Goal: Information Seeking & Learning: Learn about a topic

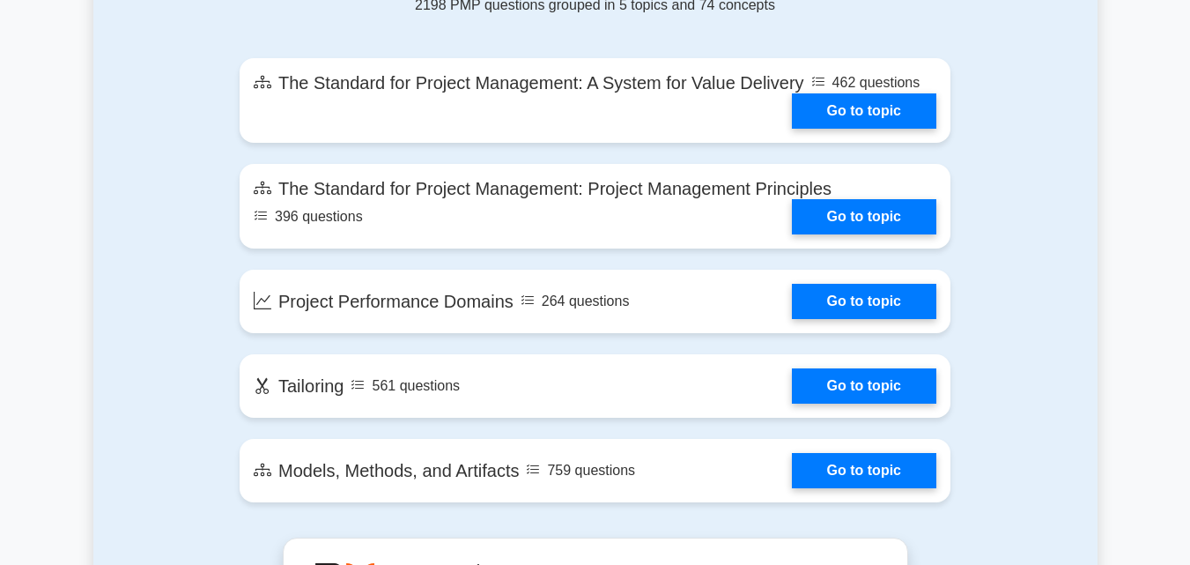
scroll to position [1038, 0]
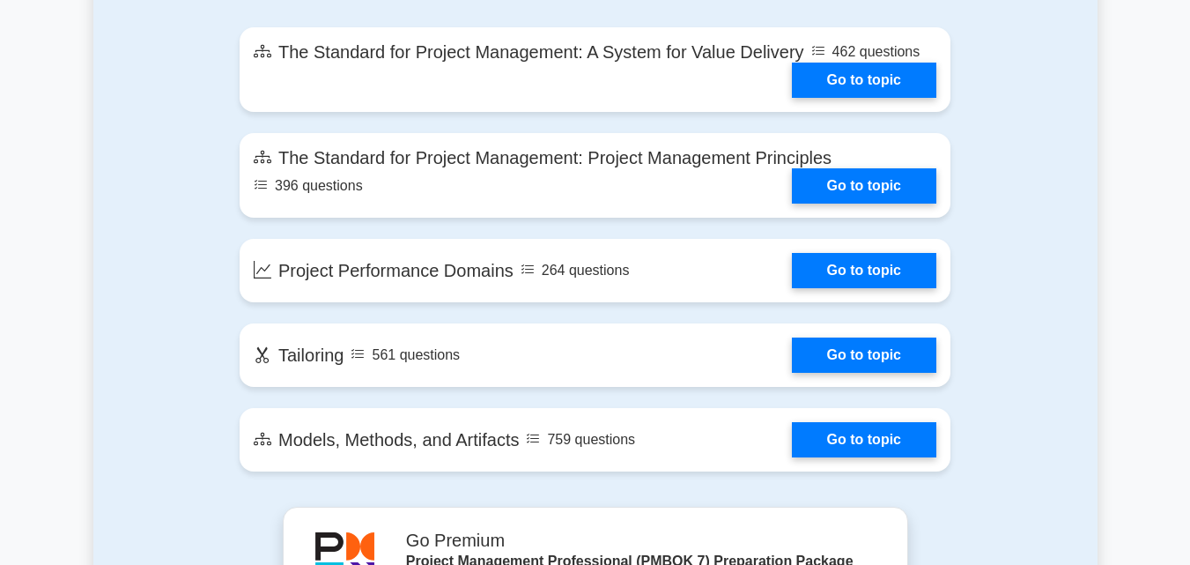
drag, startPoint x: 1197, startPoint y: 32, endPoint x: 1157, endPoint y: 179, distance: 152.3
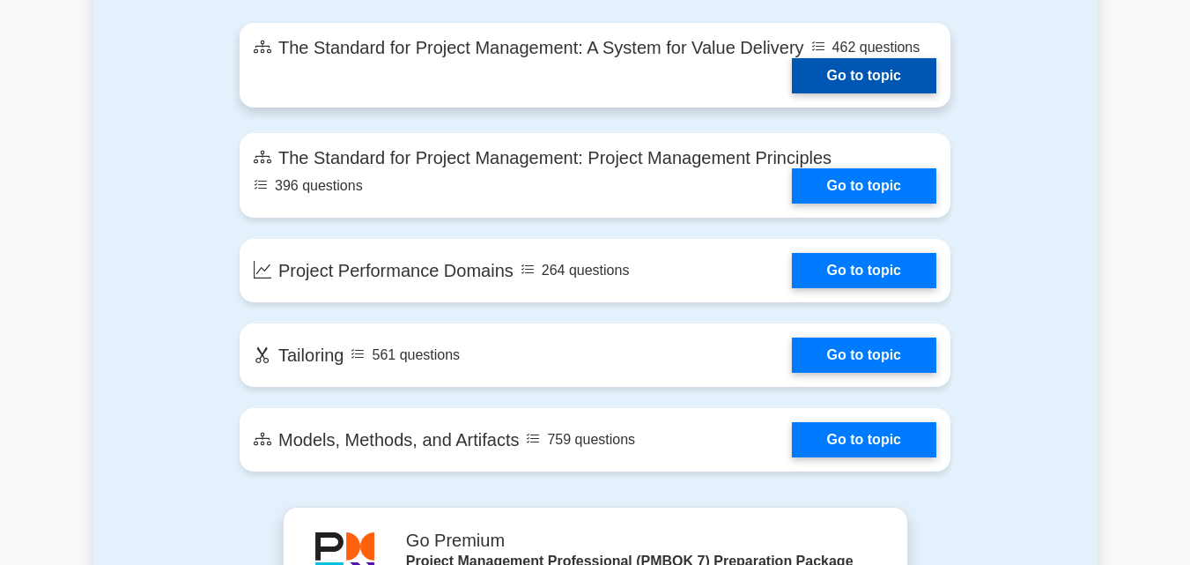
click at [893, 79] on link "Go to topic" at bounding box center [864, 75] width 144 height 35
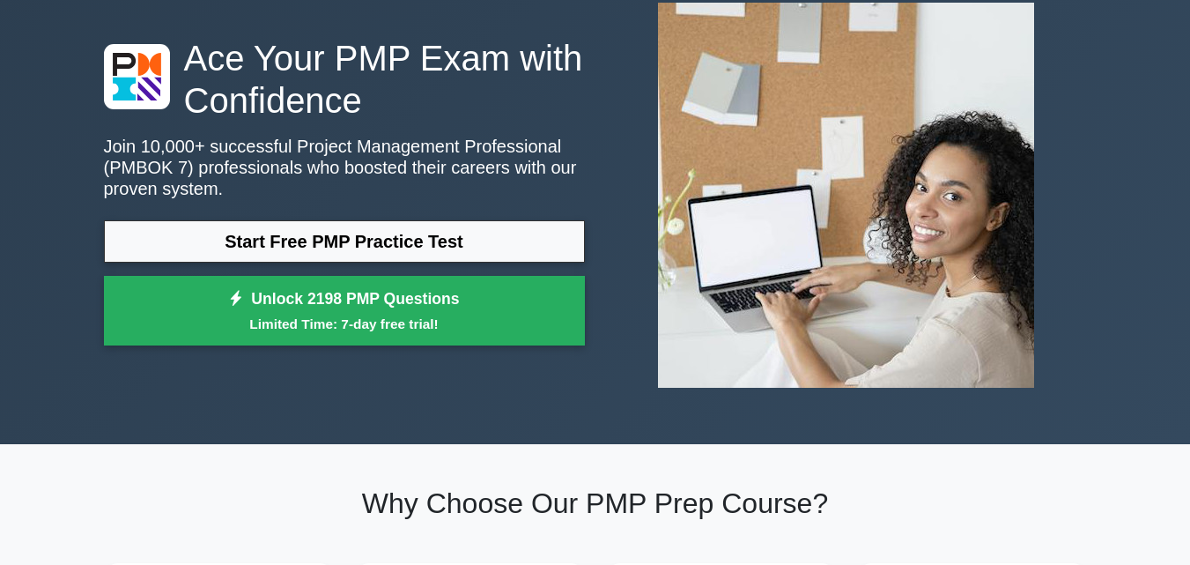
scroll to position [14, 0]
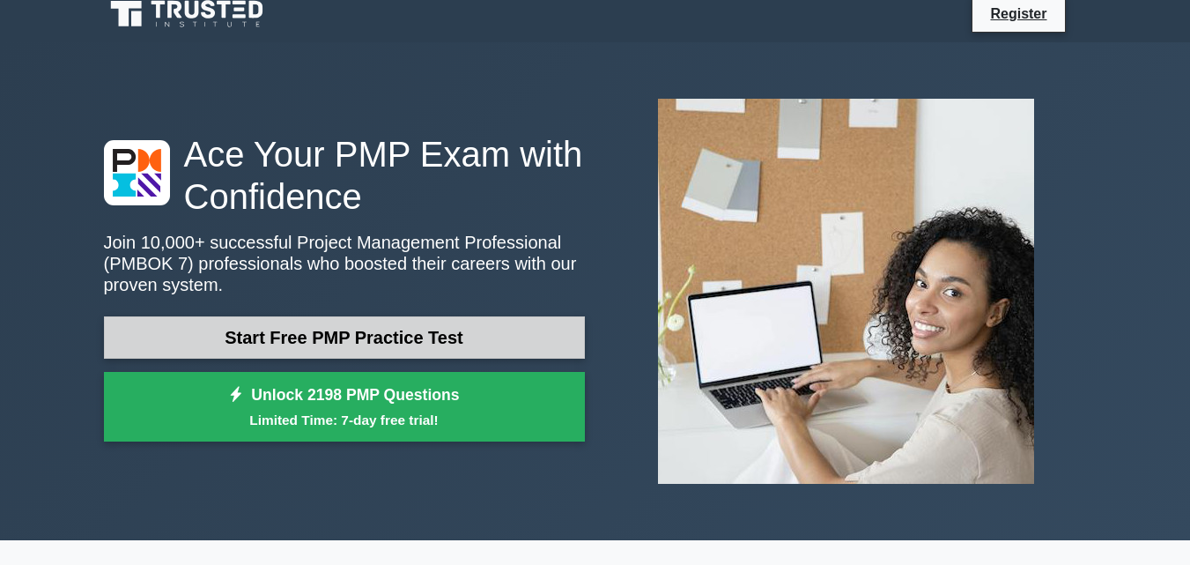
click at [439, 355] on link "Start Free PMP Practice Test" at bounding box center [344, 337] width 481 height 42
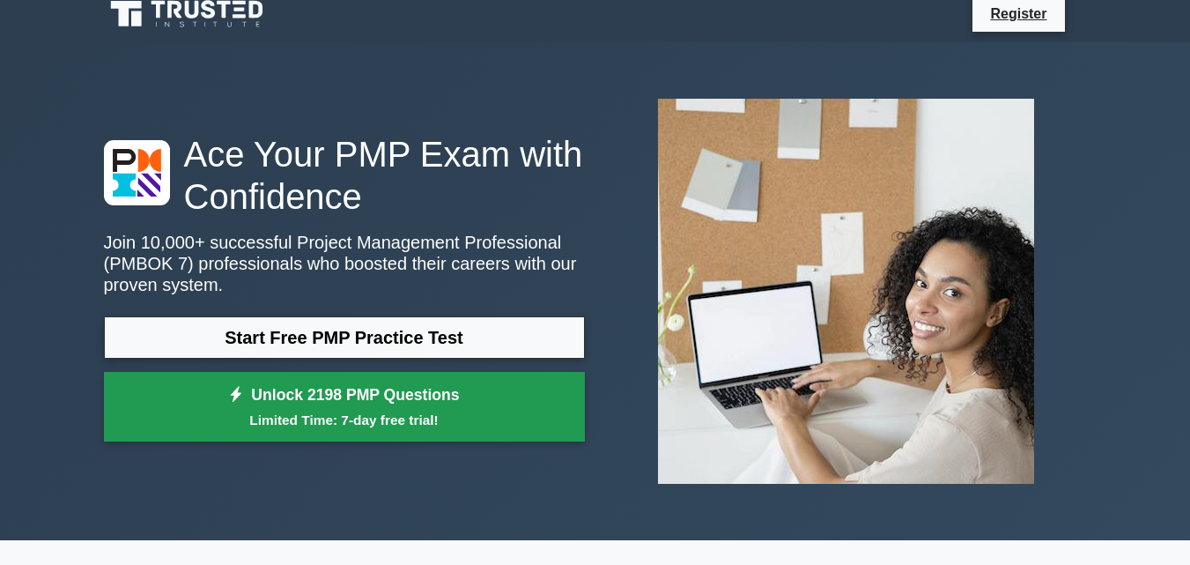
click at [349, 416] on small "Limited Time: 7-day free trial!" at bounding box center [344, 420] width 437 height 20
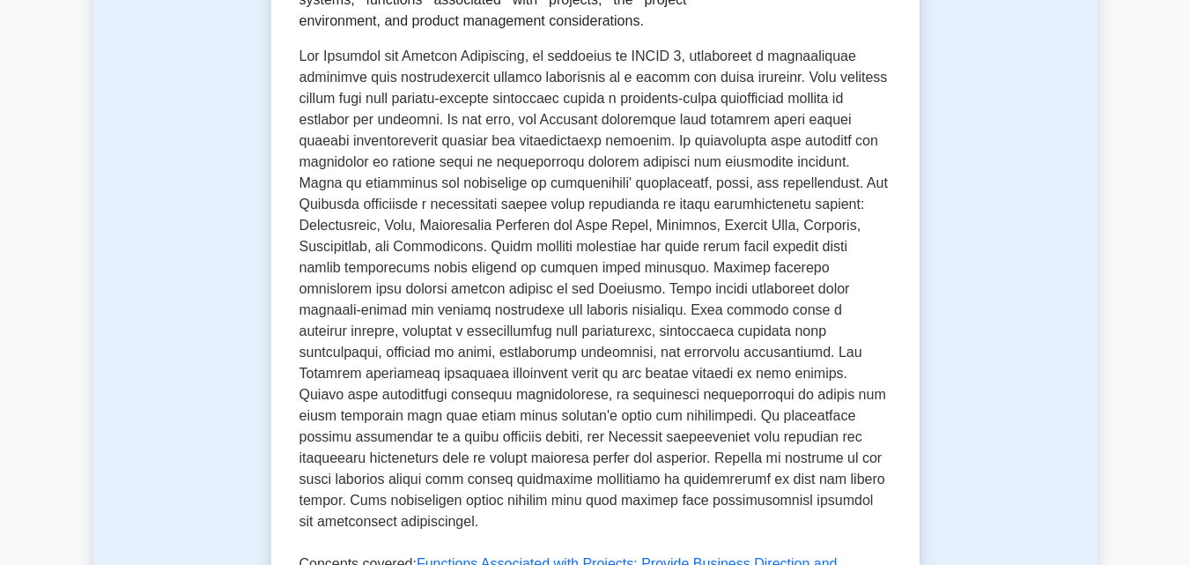
scroll to position [947, 0]
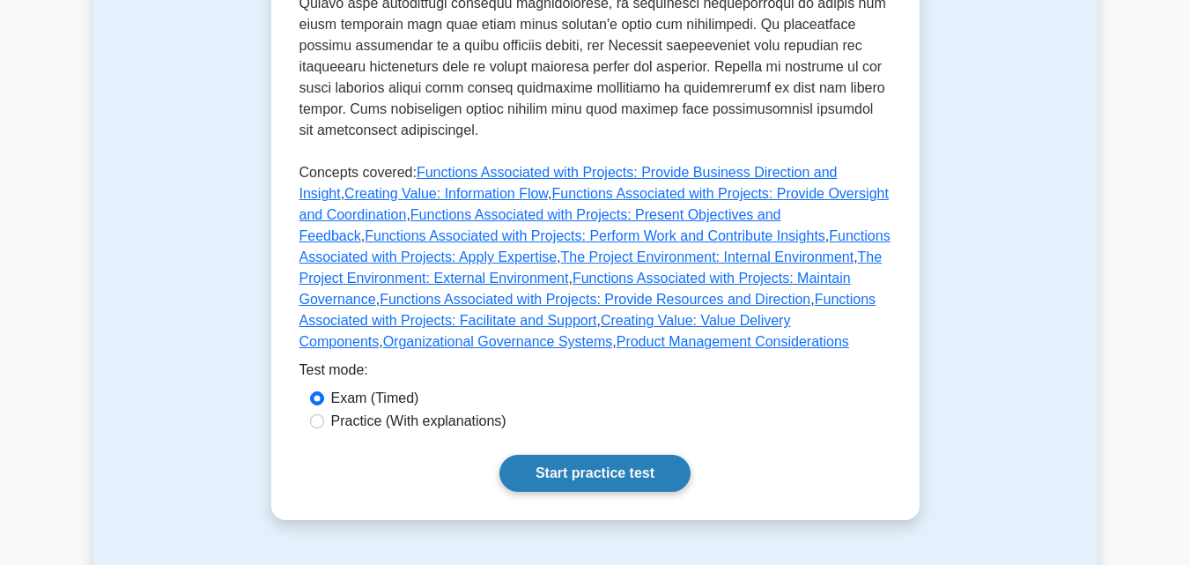
click at [614, 454] on link "Start practice test" at bounding box center [594, 472] width 191 height 37
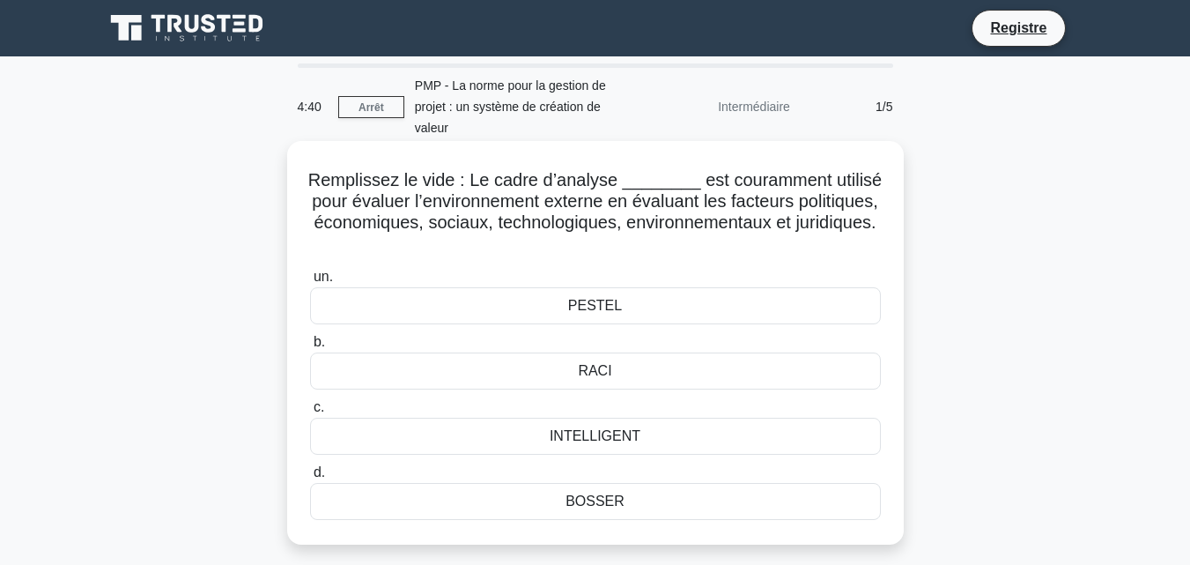
click at [565, 299] on div "PESTEL" at bounding box center [595, 305] width 571 height 37
click at [310, 283] on input "un. PESTEL" at bounding box center [310, 276] width 0 height 11
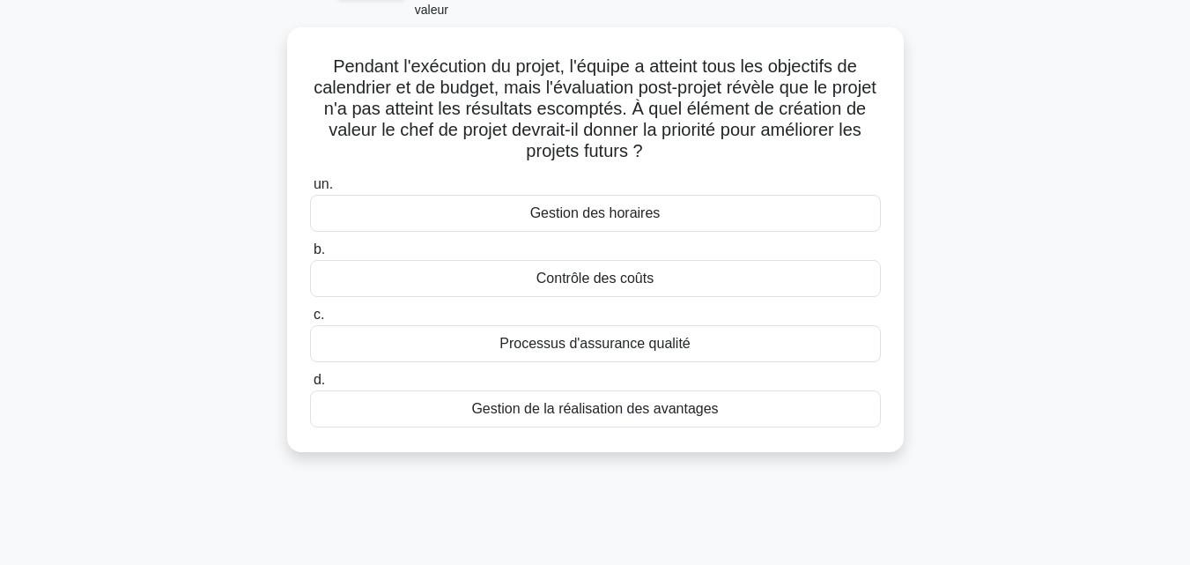
scroll to position [120, 0]
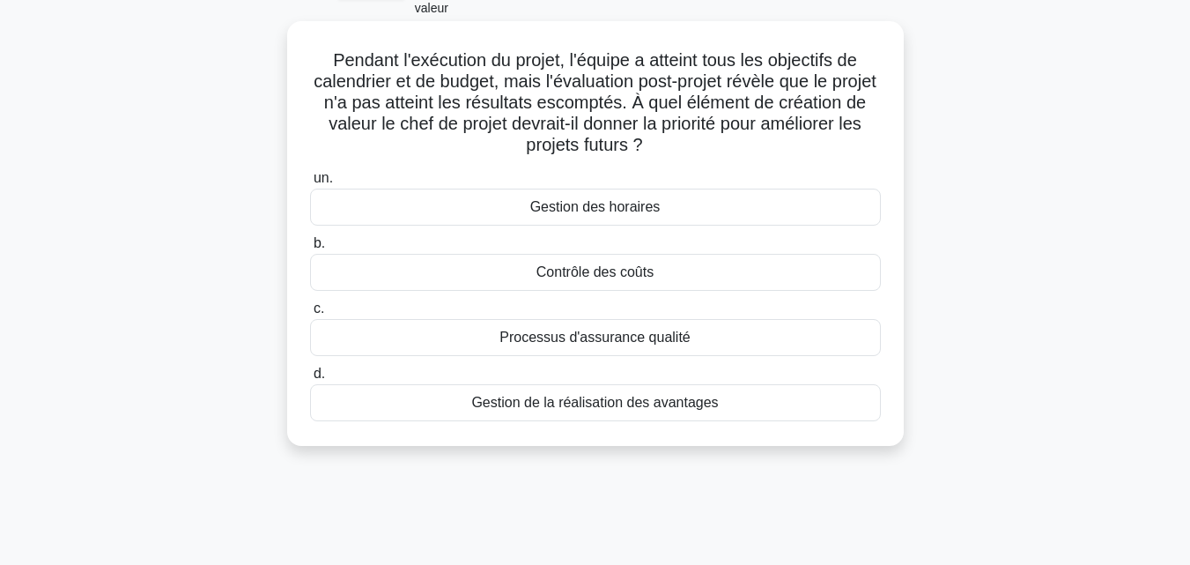
click at [593, 402] on font "Gestion de la réalisation des avantages" at bounding box center [594, 402] width 247 height 15
click at [310, 380] on input "d. Gestion de la réalisation des avantages" at bounding box center [310, 373] width 0 height 11
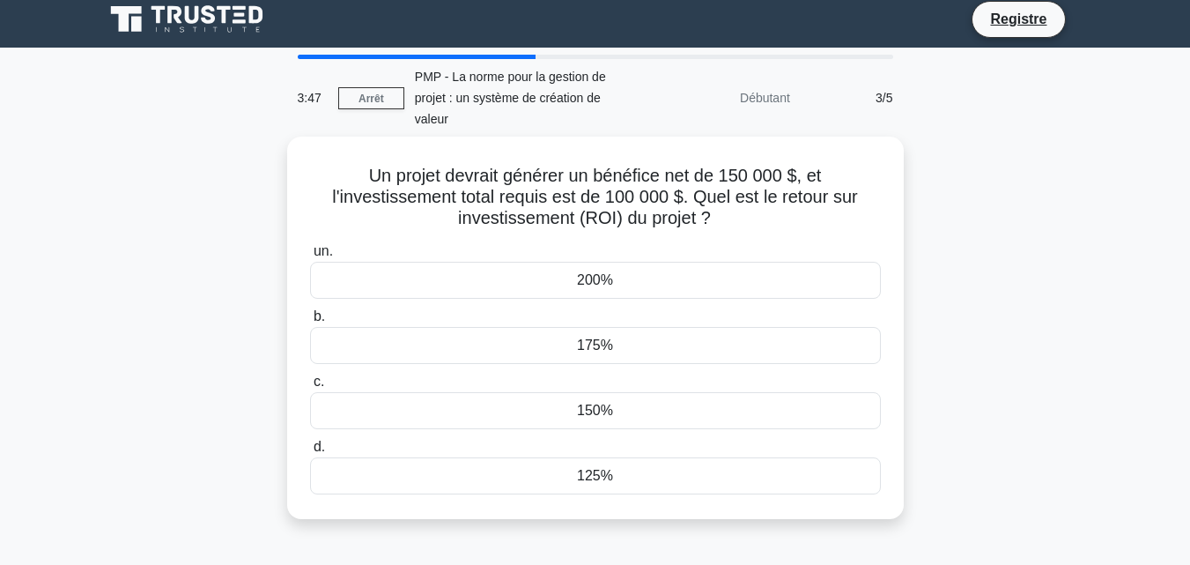
scroll to position [0, 0]
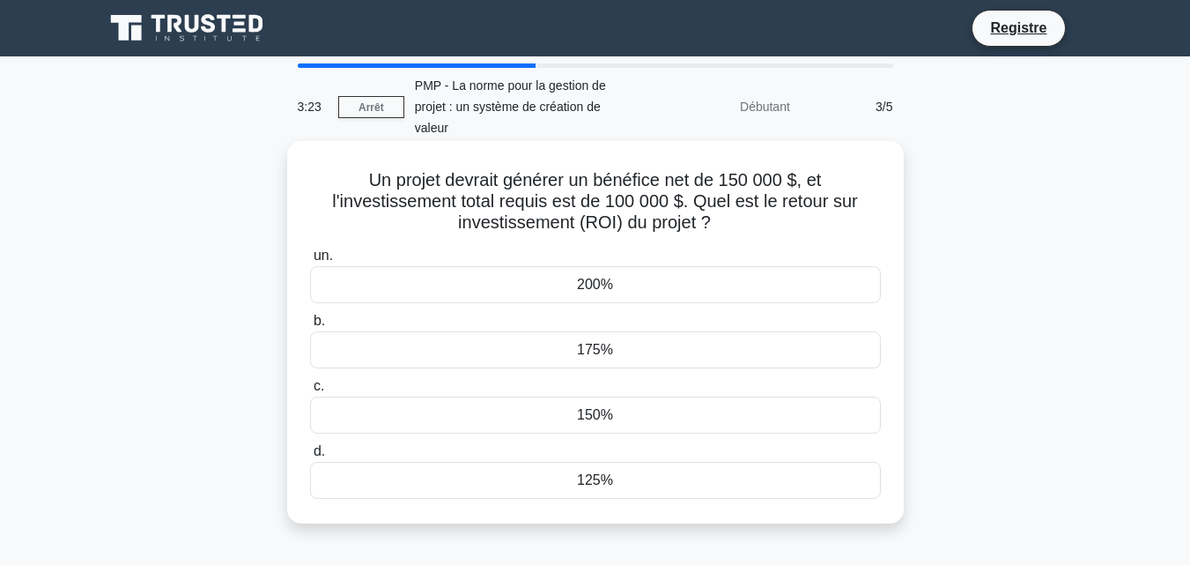
click at [565, 296] on div "200%" at bounding box center [595, 284] width 571 height 37
click at [310, 262] on input "un. 200%" at bounding box center [310, 255] width 0 height 11
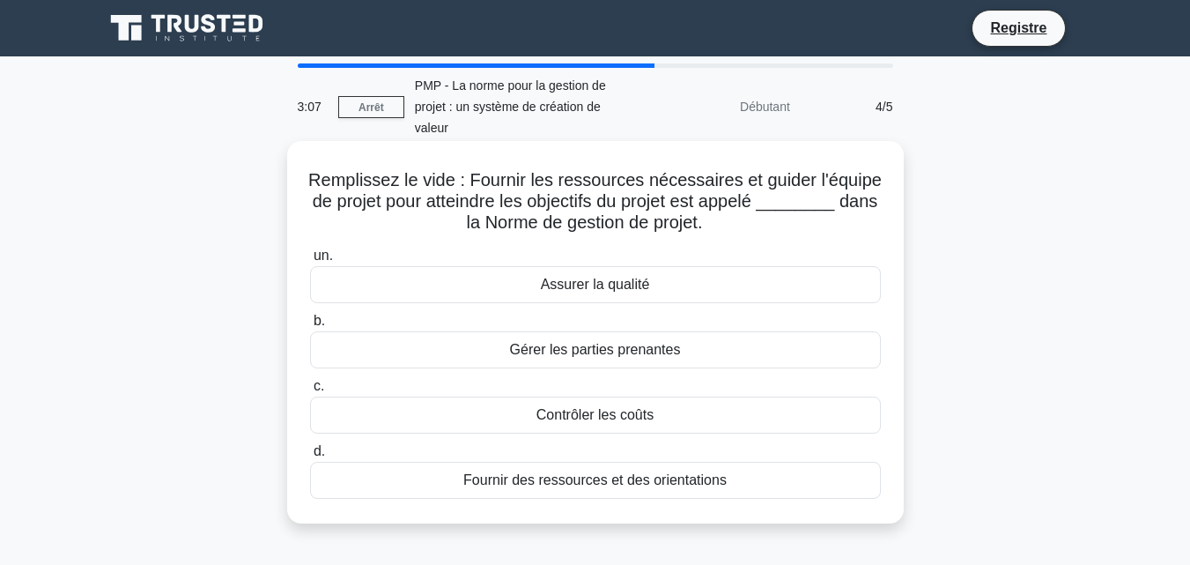
click at [433, 288] on div "Assurer la qualité" at bounding box center [595, 284] width 571 height 37
click at [310, 262] on input "un. Assurer la qualité" at bounding box center [310, 255] width 0 height 11
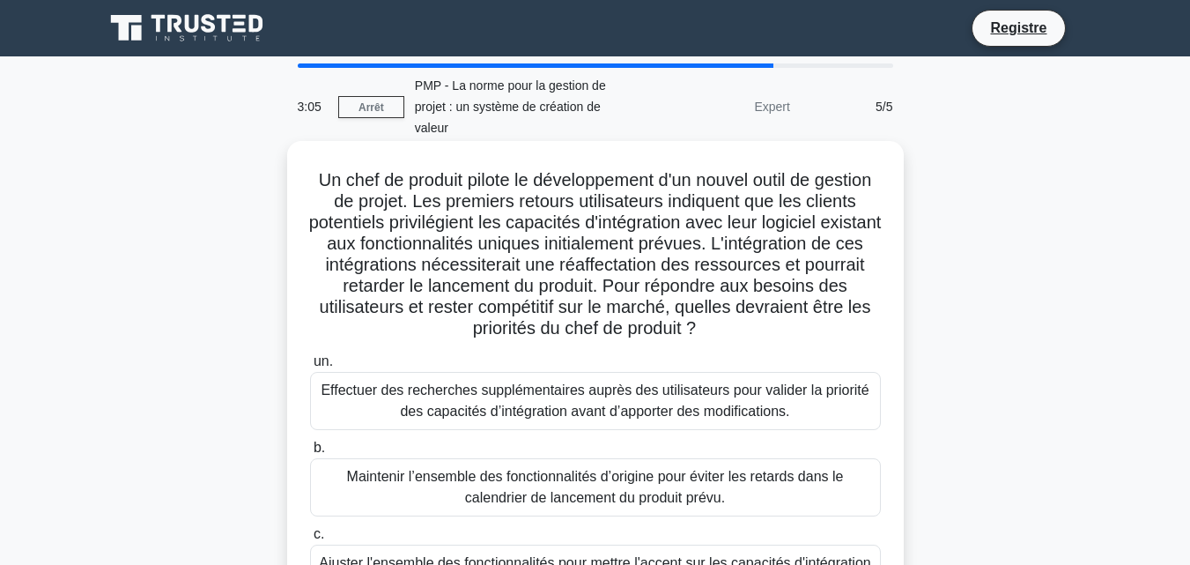
click at [468, 408] on font "Effectuer des recherches supplémentaires auprès des utilisateurs pour valider l…" at bounding box center [595, 400] width 548 height 36
click at [310, 367] on input "un. Effectuer des recherches supplémentaires auprès des utilisateurs pour valid…" at bounding box center [310, 361] width 0 height 11
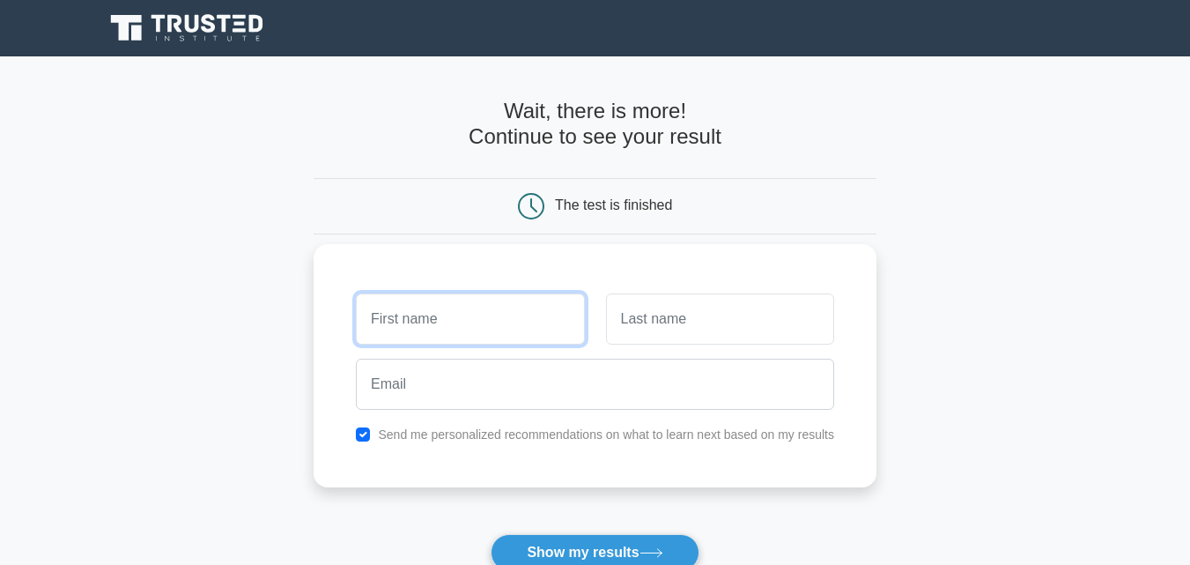
click at [388, 295] on input "text" at bounding box center [470, 318] width 228 height 51
click at [402, 265] on div "Send me personalized recommendations on what to learn next based on my results" at bounding box center [595, 365] width 563 height 243
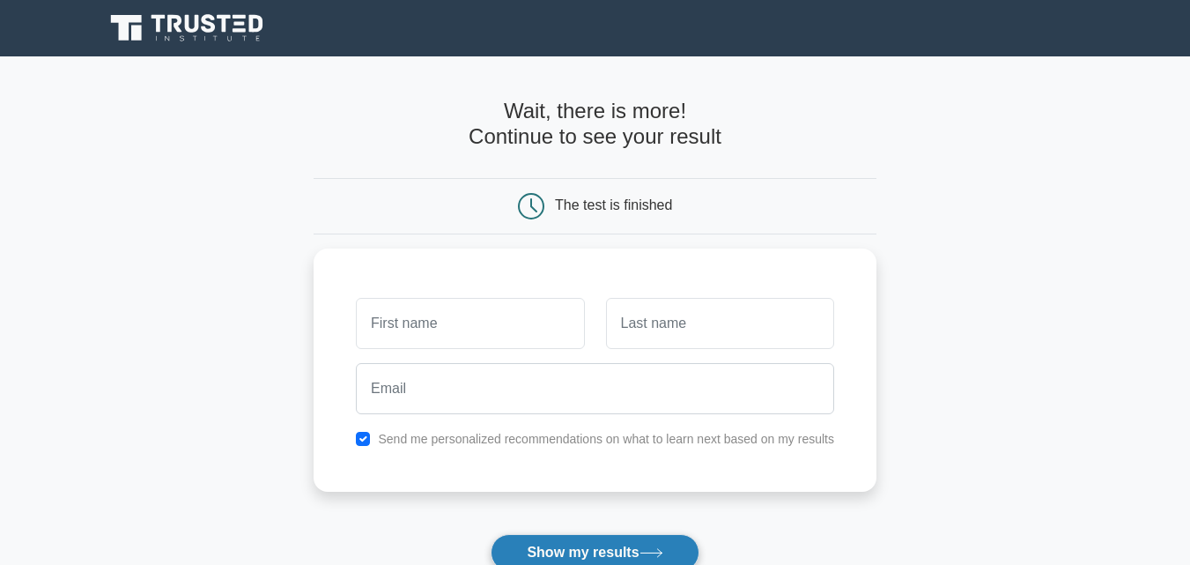
click at [552, 545] on button "Show my results" at bounding box center [595, 552] width 208 height 37
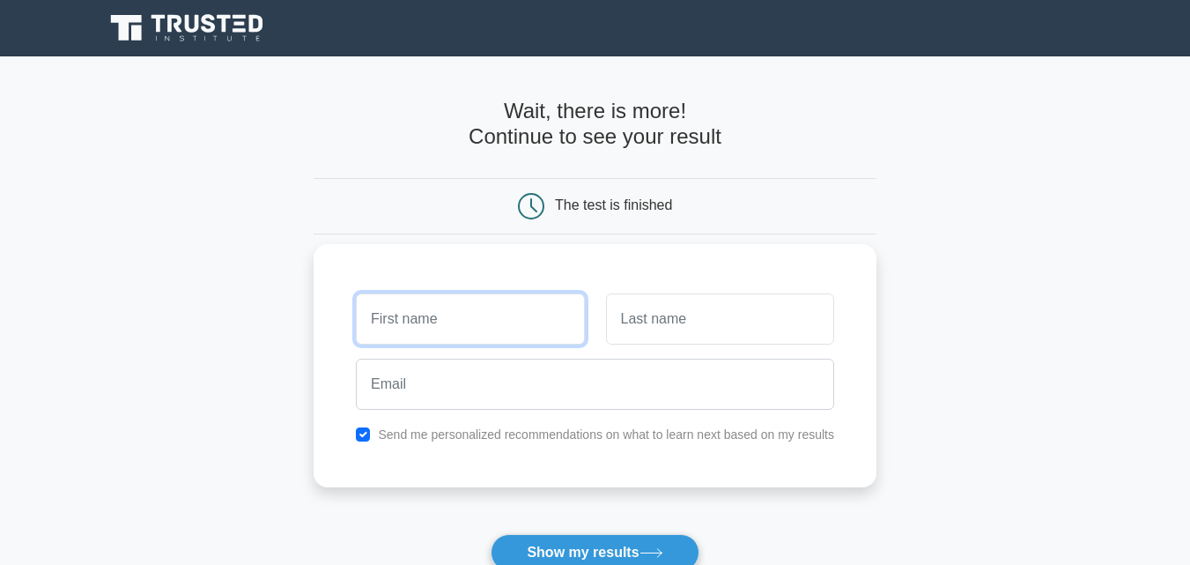
click at [502, 323] on input "text" at bounding box center [470, 318] width 228 height 51
click at [502, 292] on div at bounding box center [469, 318] width 249 height 65
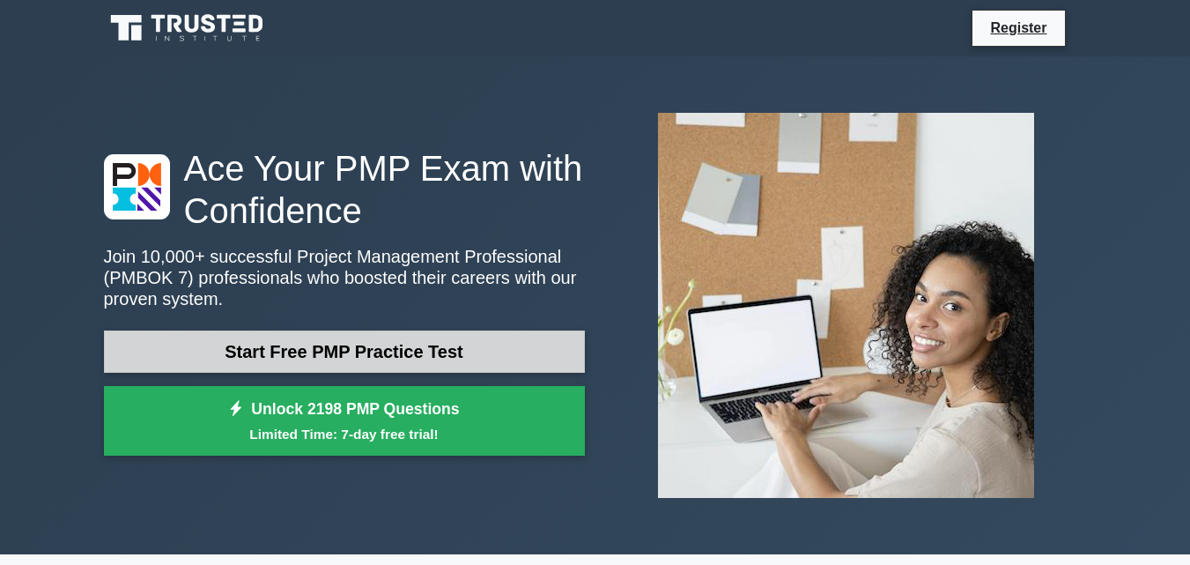
click at [278, 359] on link "Start Free PMP Practice Test" at bounding box center [344, 351] width 481 height 42
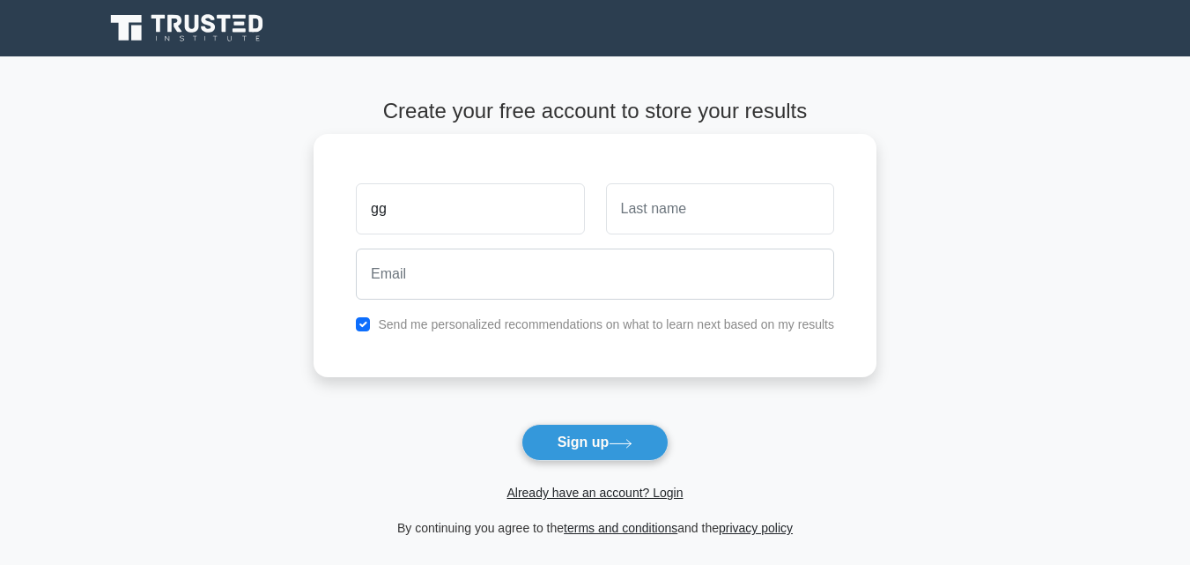
type input "g"
click at [661, 492] on link "Already have an account? Login" at bounding box center [594, 492] width 176 height 14
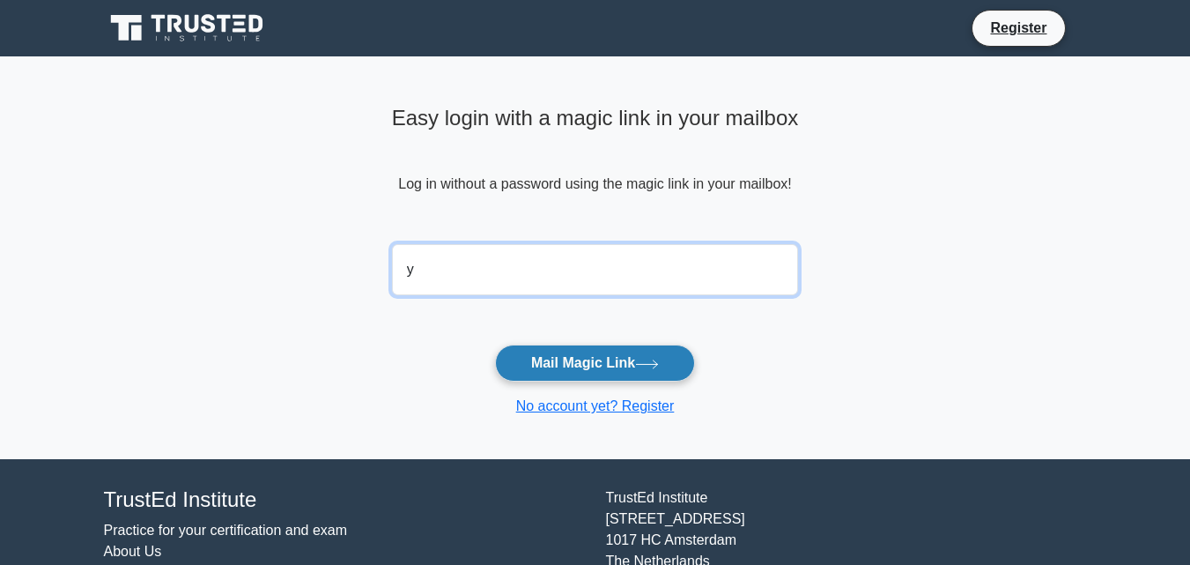
type input "[EMAIL_ADDRESS][DOMAIN_NAME]"
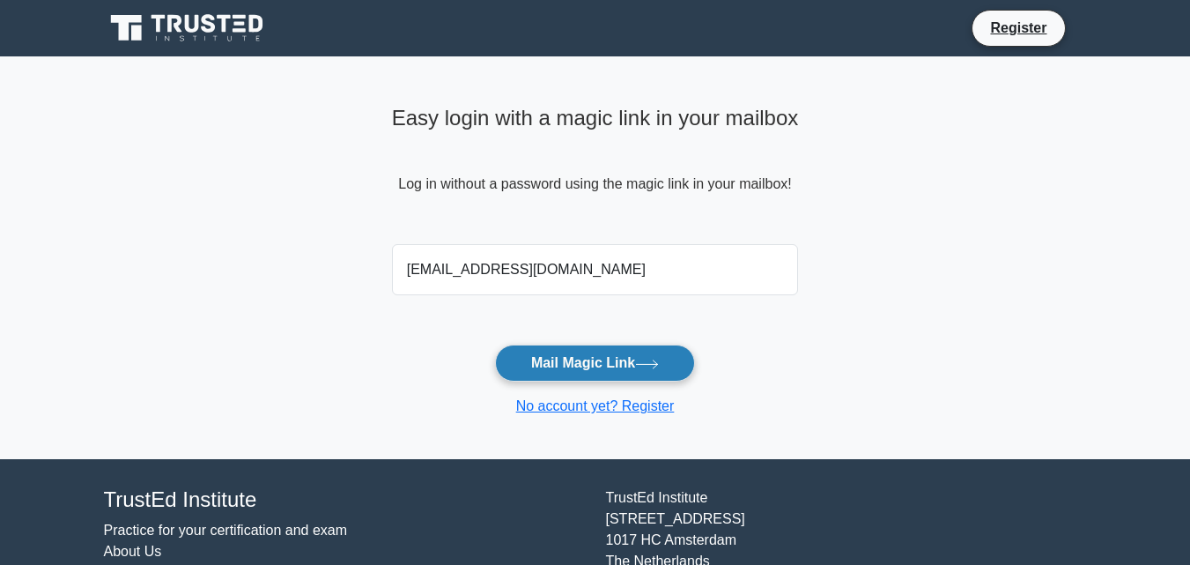
click at [638, 361] on button "Mail Magic Link" at bounding box center [595, 362] width 200 height 37
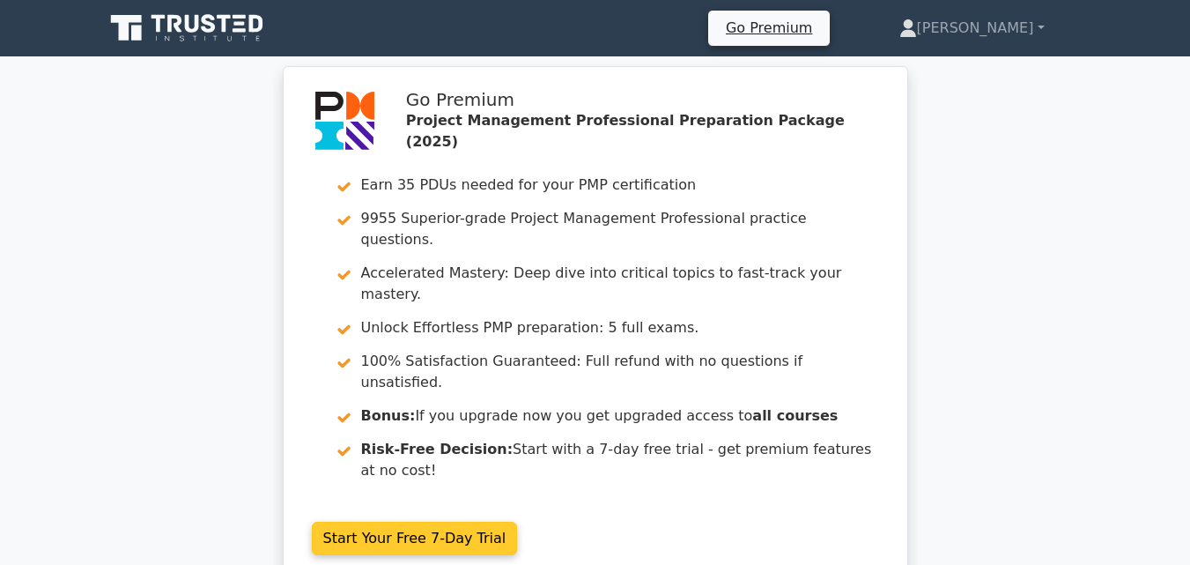
click at [433, 521] on link "Start Your Free 7-Day Trial" at bounding box center [415, 537] width 206 height 33
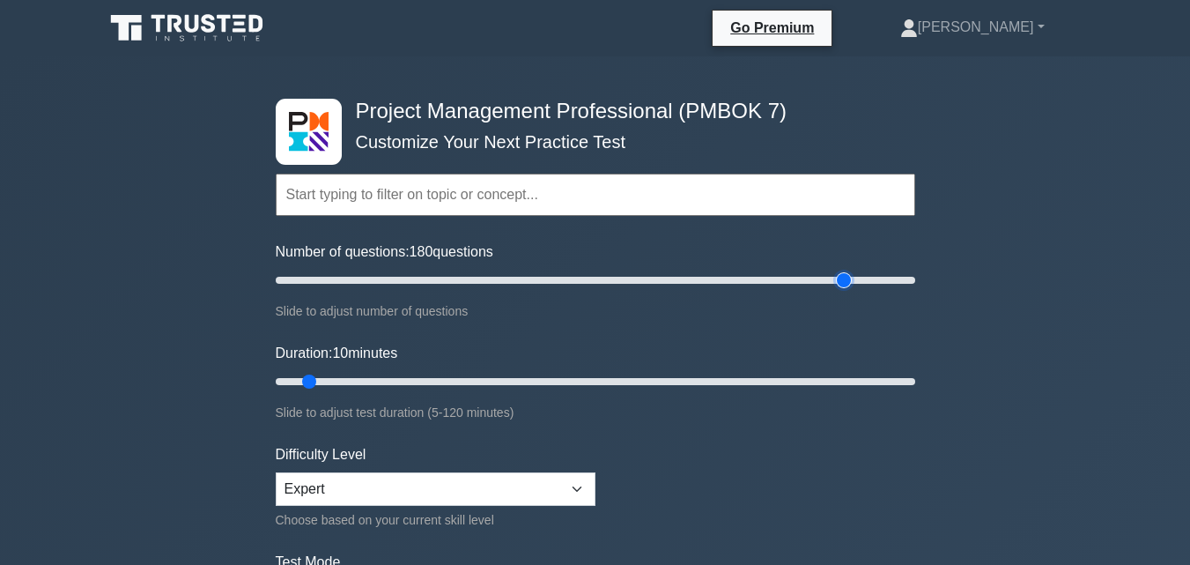
drag, startPoint x: 298, startPoint y: 283, endPoint x: 838, endPoint y: 284, distance: 539.9
type input "180"
click at [838, 284] on input "Number of questions: 180 questions" at bounding box center [595, 280] width 639 height 21
drag, startPoint x: 311, startPoint y: 379, endPoint x: 908, endPoint y: 381, distance: 597.2
type input "120"
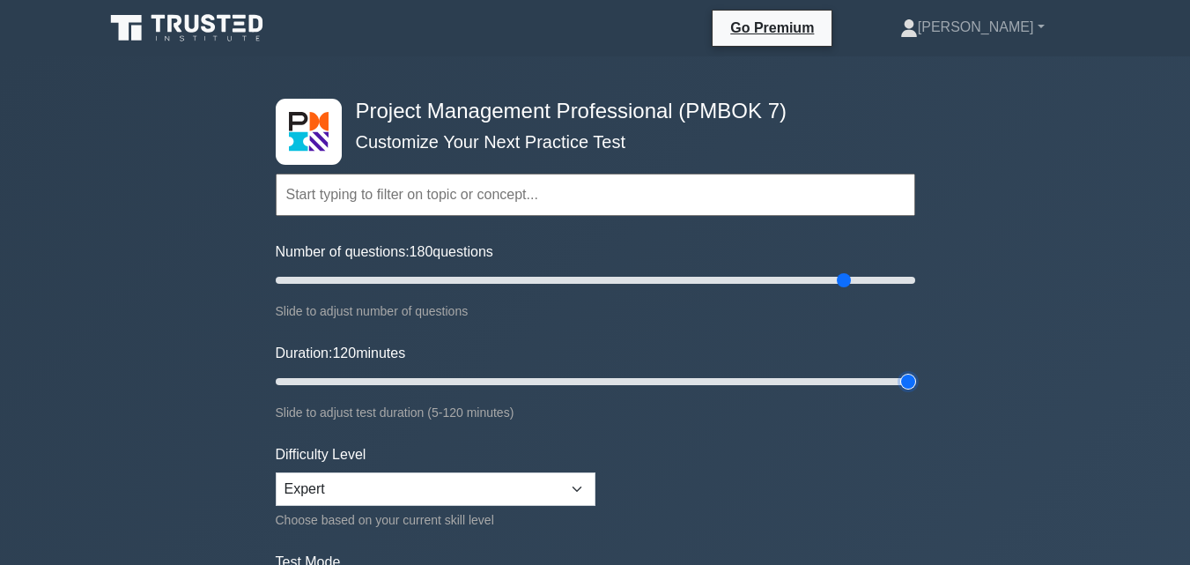
click at [908, 381] on input "Duration: 120 minutes" at bounding box center [595, 381] width 639 height 21
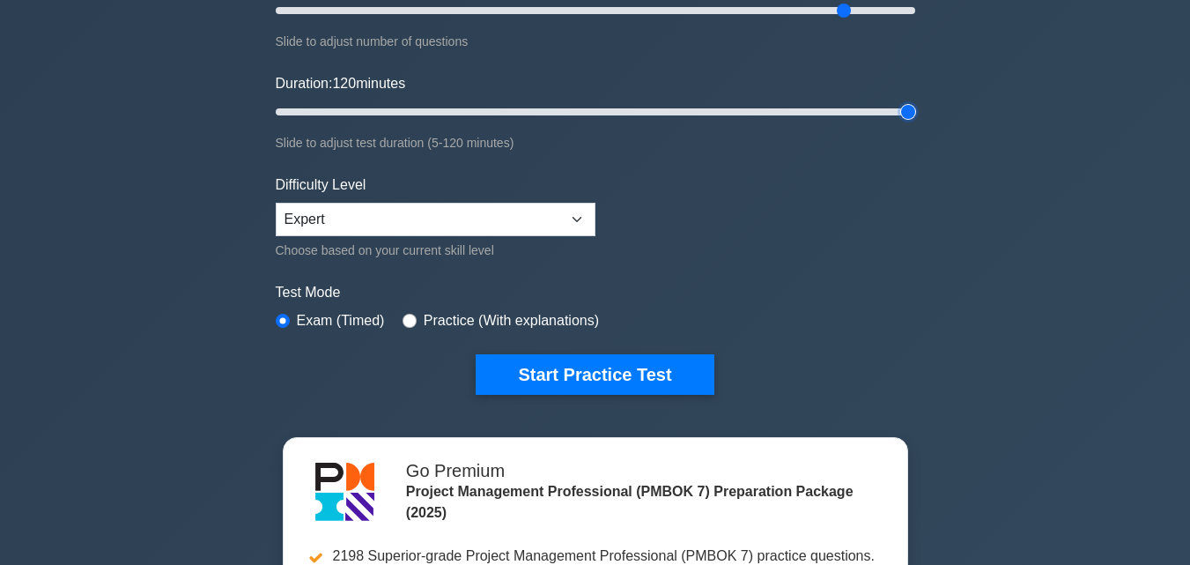
scroll to position [283, 0]
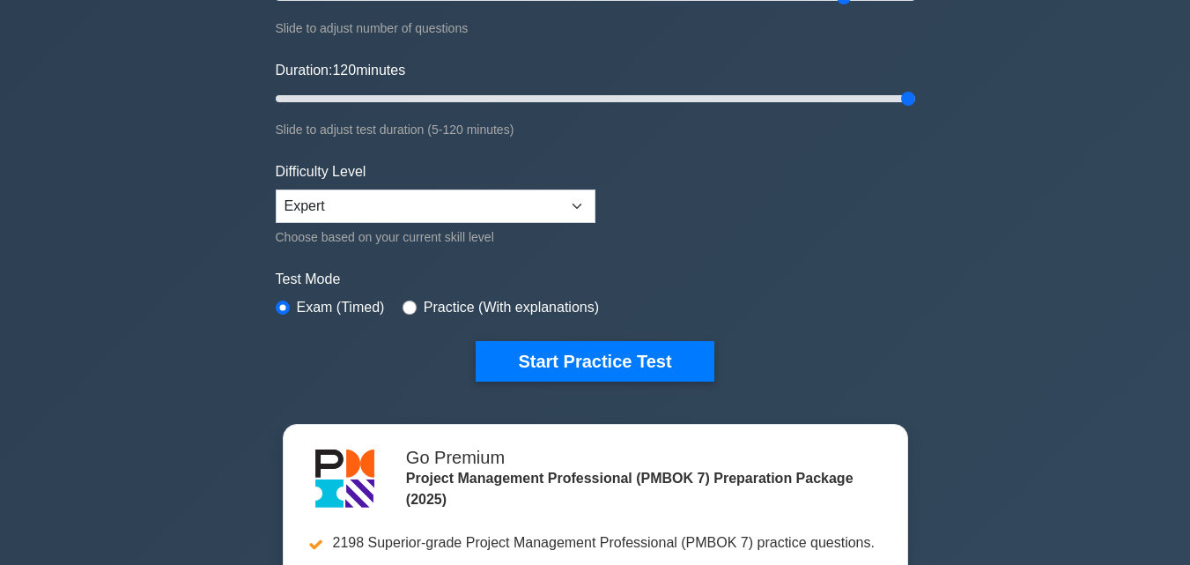
click at [425, 305] on label "Practice (With explanations)" at bounding box center [511, 307] width 175 height 21
click at [406, 309] on input "radio" at bounding box center [409, 307] width 14 height 14
radio input "true"
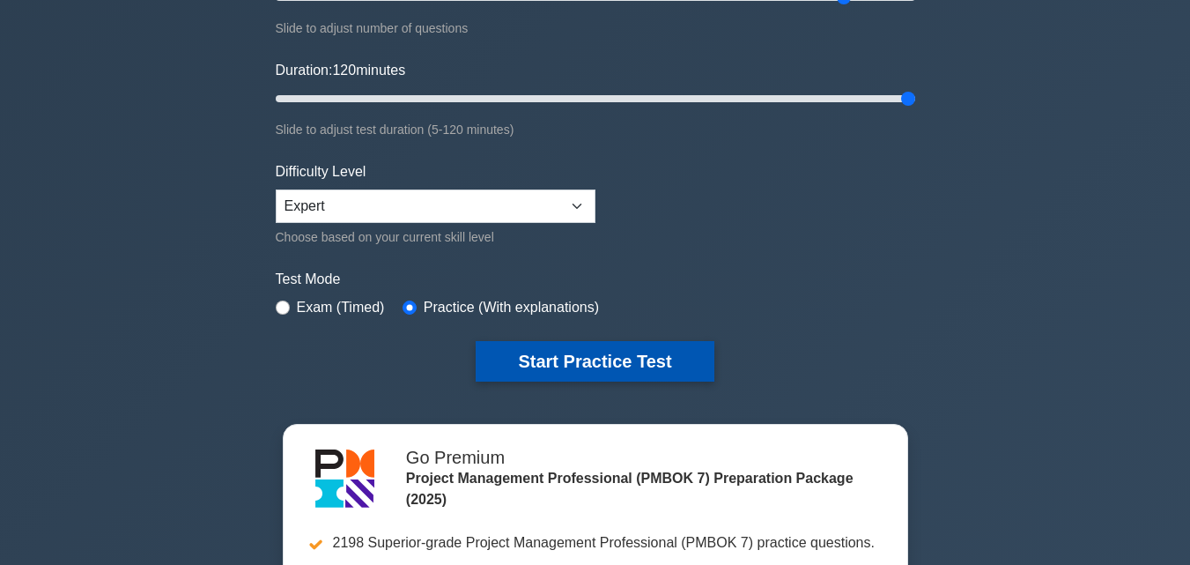
click at [551, 368] on button "Start Practice Test" at bounding box center [595, 361] width 238 height 41
